Goal: Information Seeking & Learning: Learn about a topic

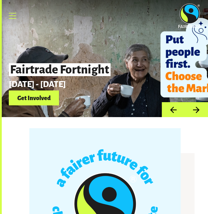
click at [12, 12] on link "Menu" at bounding box center [12, 16] width 15 height 15
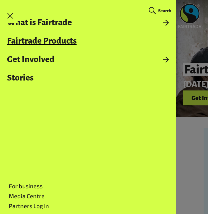
click at [62, 42] on link "Fairtrade Products" at bounding box center [88, 40] width 176 height 9
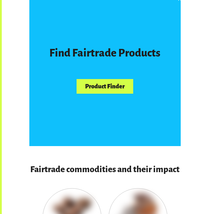
scroll to position [328, 0]
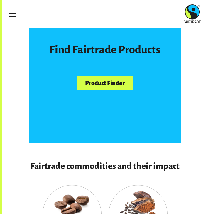
click at [100, 82] on link "Product Finder" at bounding box center [105, 83] width 56 height 15
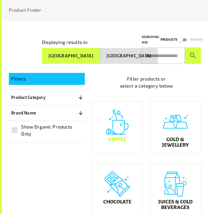
click at [125, 131] on div "Coffee" at bounding box center [117, 127] width 50 height 51
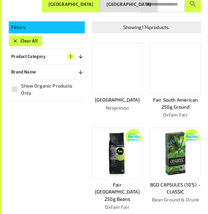
scroll to position [114, 0]
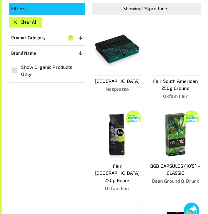
click at [77, 54] on button "Brand Name 0" at bounding box center [47, 53] width 76 height 11
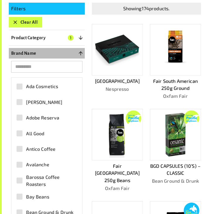
click at [79, 55] on icon "button" at bounding box center [81, 53] width 6 height 6
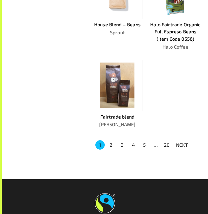
scroll to position [452, 0]
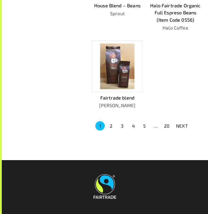
click at [111, 121] on button "2" at bounding box center [110, 125] width 9 height 9
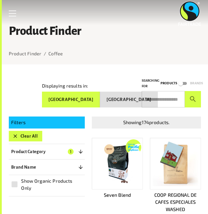
scroll to position [114, 0]
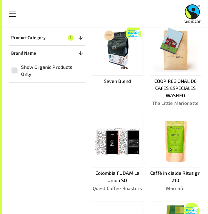
click at [78, 53] on icon "button" at bounding box center [81, 53] width 6 height 6
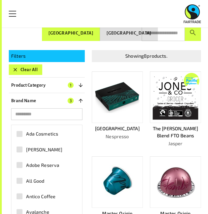
scroll to position [0, 0]
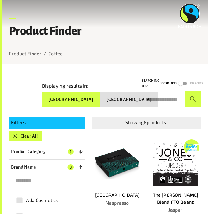
click at [11, 14] on link "Menu" at bounding box center [12, 16] width 15 height 15
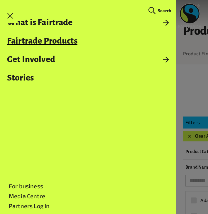
click at [70, 42] on link "Fairtrade Products" at bounding box center [88, 40] width 176 height 9
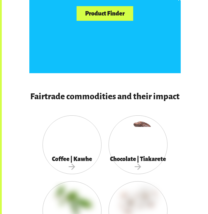
scroll to position [452, 0]
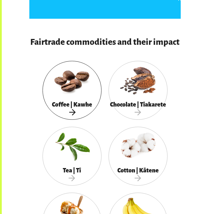
click at [77, 105] on span "Coffee | Kawhe" at bounding box center [72, 110] width 59 height 16
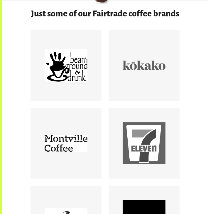
scroll to position [407, 0]
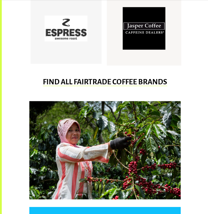
click at [148, 41] on div at bounding box center [144, 28] width 43 height 43
